Goal: Information Seeking & Learning: Find specific fact

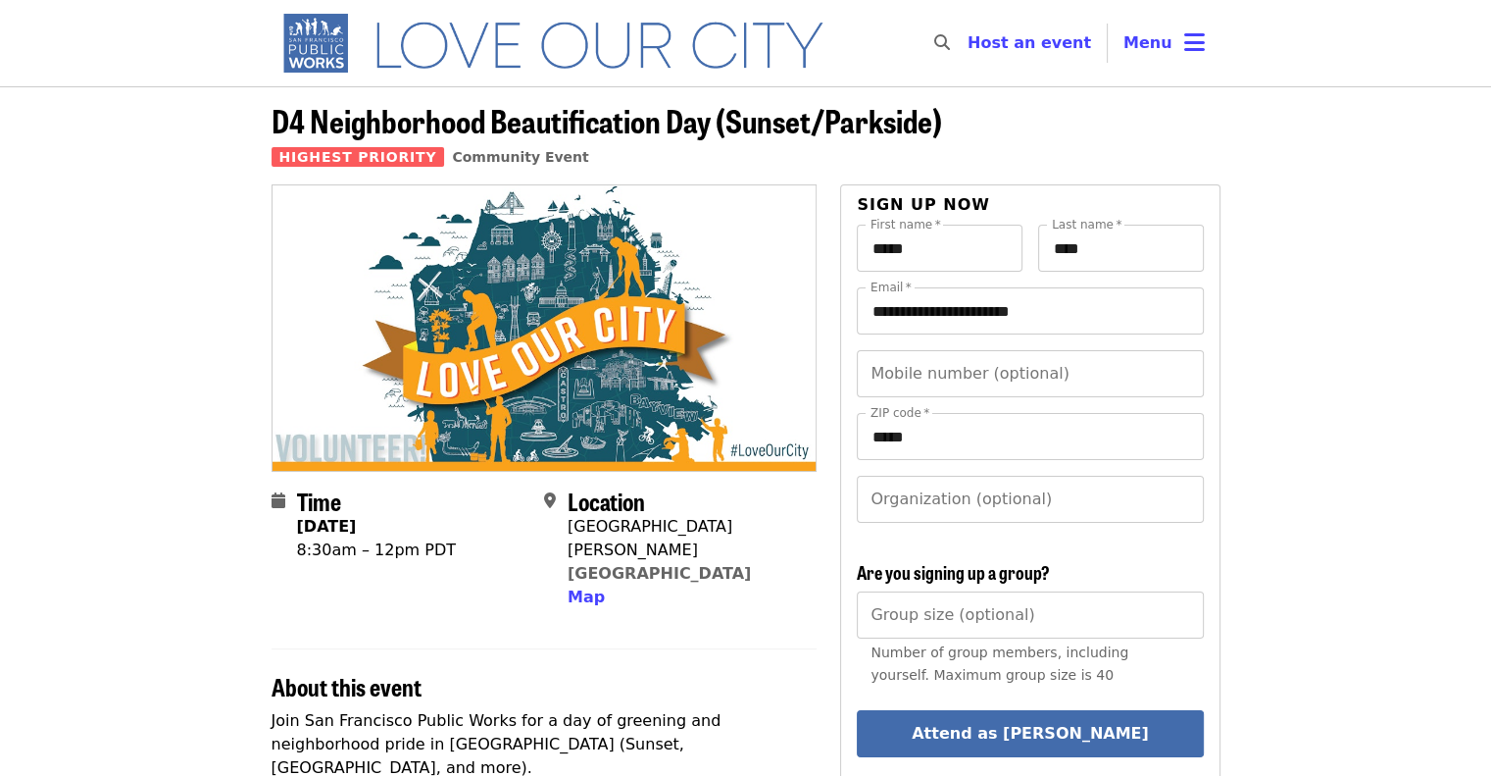
drag, startPoint x: 33, startPoint y: 238, endPoint x: 221, endPoint y: 137, distance: 212.8
click at [319, 61] on img "Main navigation" at bounding box center [562, 43] width 581 height 63
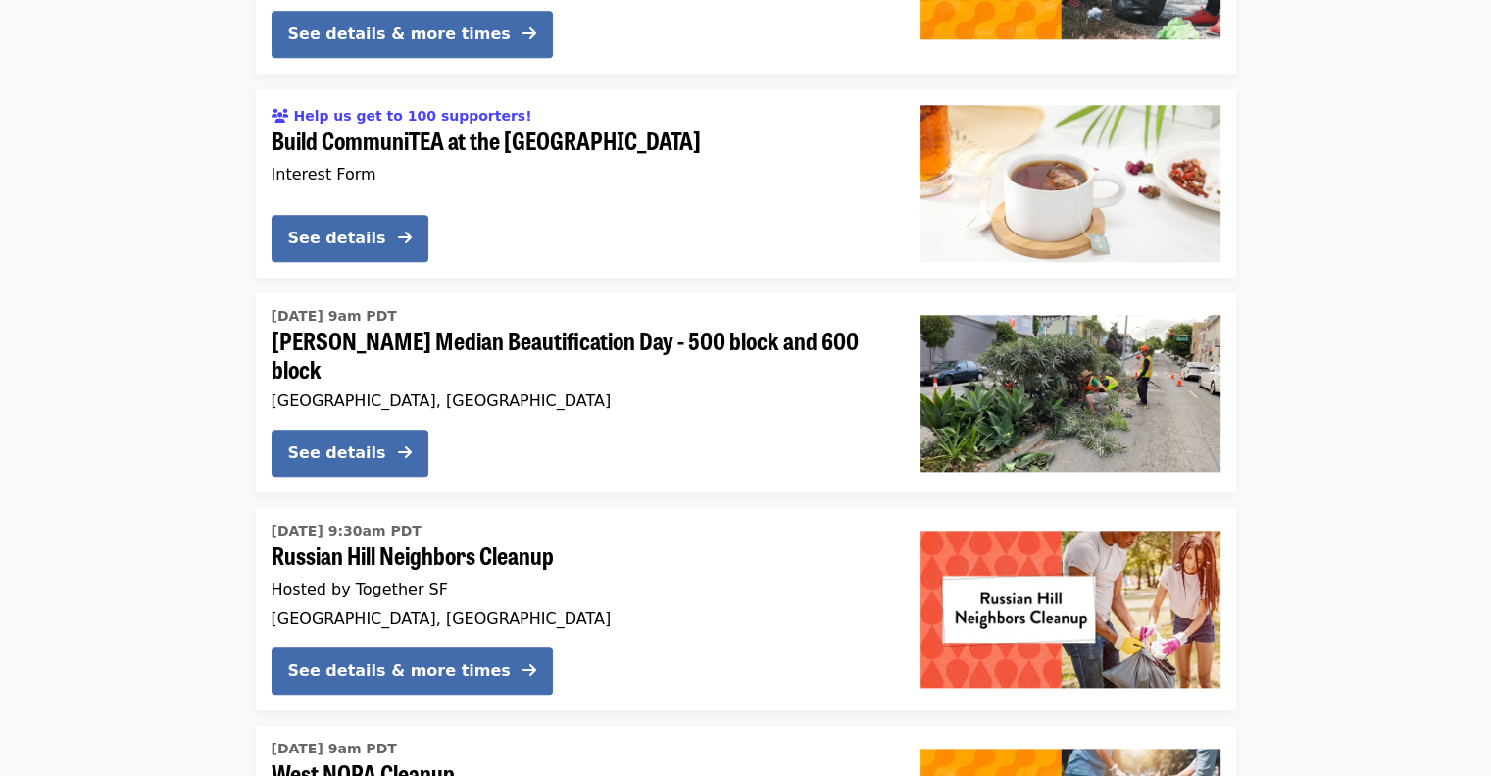
scroll to position [2550, 0]
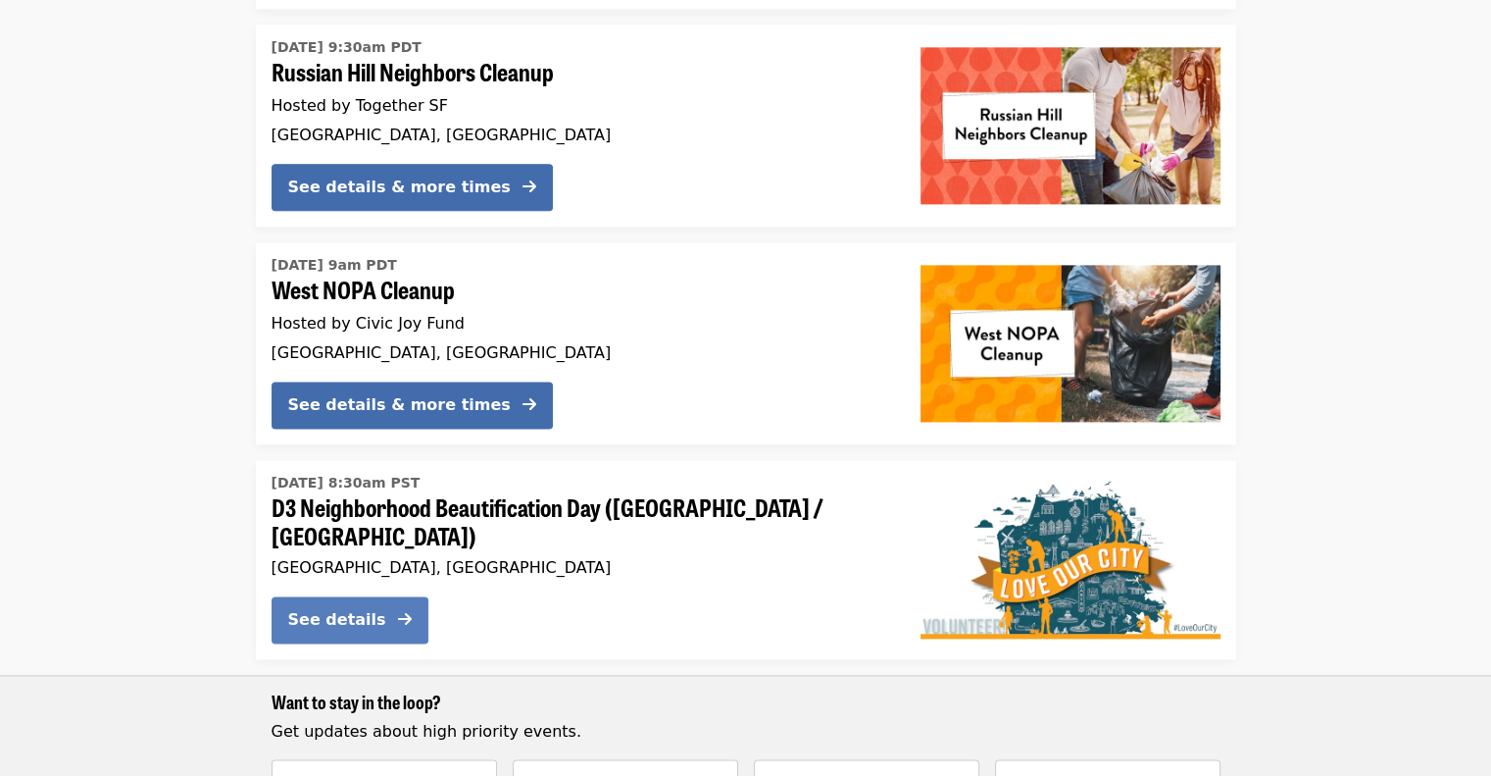
click at [349, 611] on button "See details" at bounding box center [350, 619] width 157 height 47
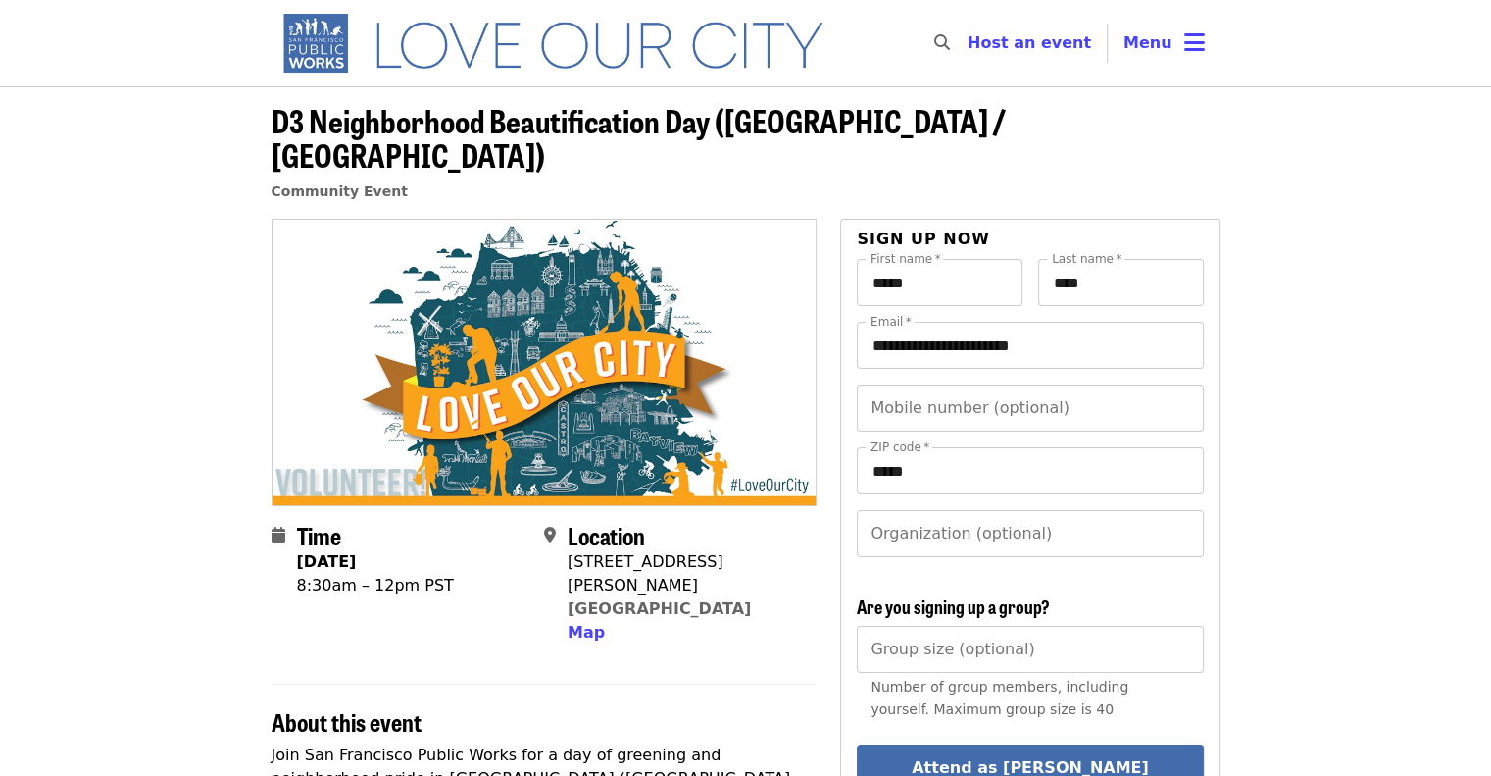
scroll to position [196, 0]
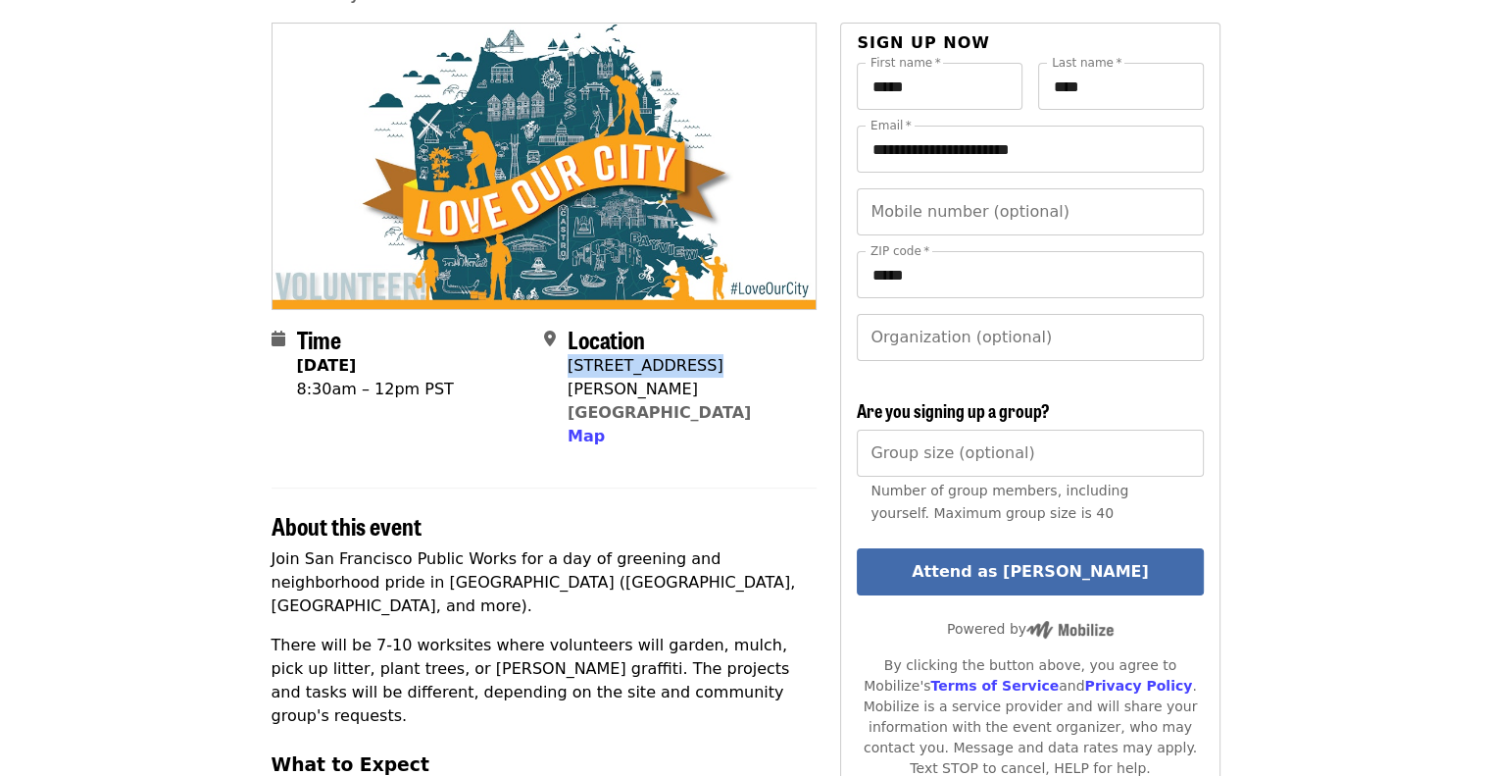
drag, startPoint x: 691, startPoint y: 332, endPoint x: 568, endPoint y: 333, distance: 123.6
click at [568, 354] on div "[STREET_ADDRESS][PERSON_NAME]" at bounding box center [684, 377] width 233 height 47
copy div "[STREET_ADDRESS][PERSON_NAME]"
drag, startPoint x: 461, startPoint y: 693, endPoint x: 790, endPoint y: 688, distance: 329.5
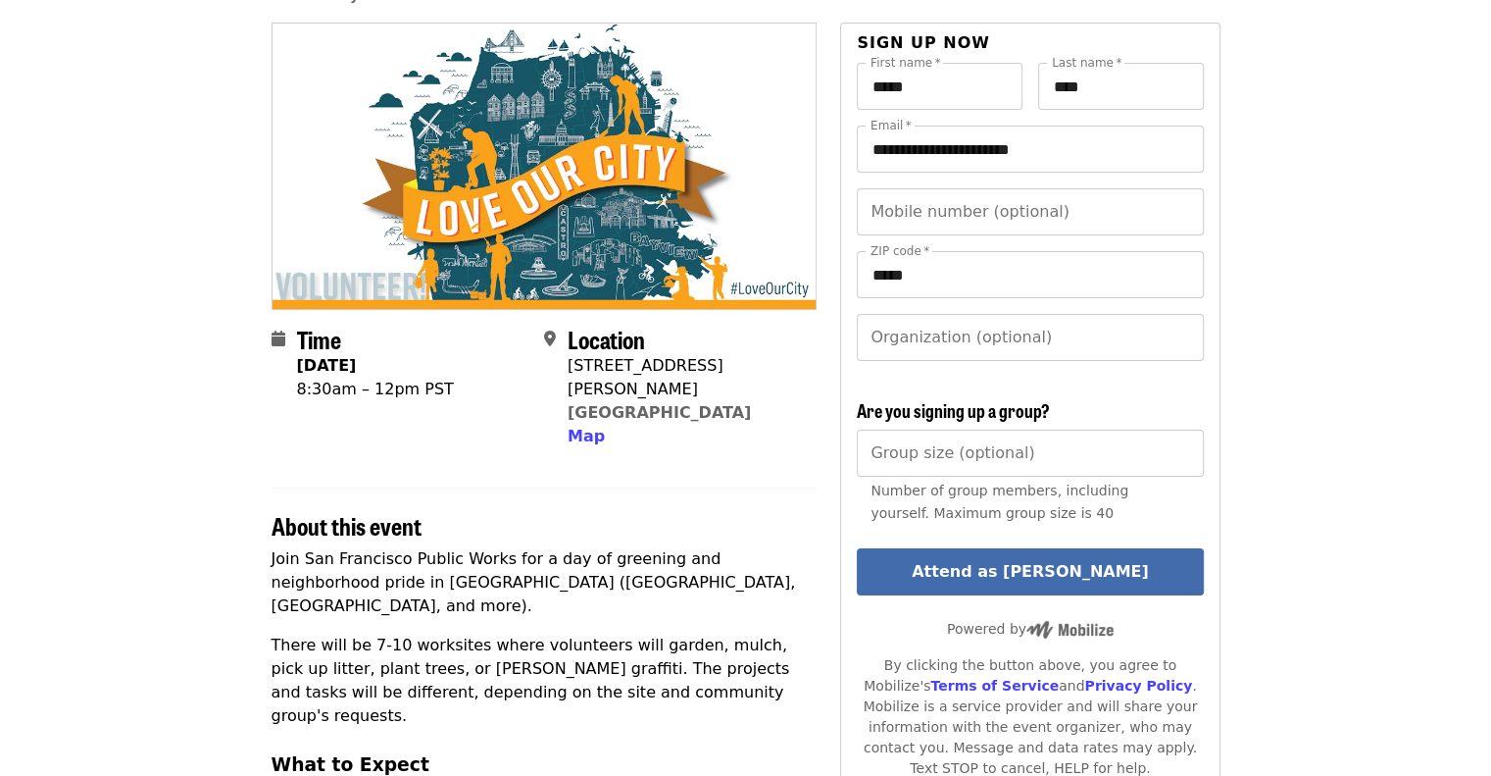
copy li "Francisco Middle School yard ([STREET_ADDRESS][PERSON_NAME])"
